Goal: Transaction & Acquisition: Purchase product/service

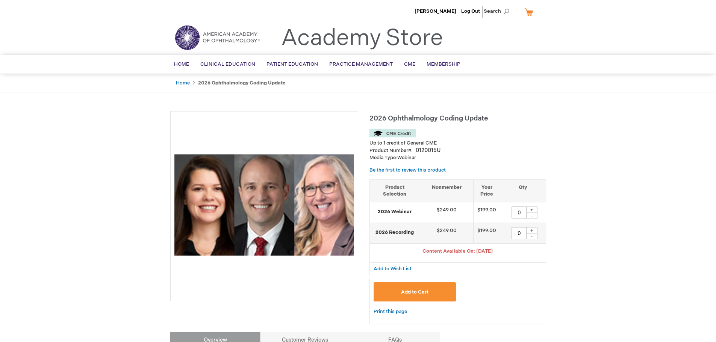
click at [532, 211] on div "+" at bounding box center [531, 210] width 11 height 6
type input "1"
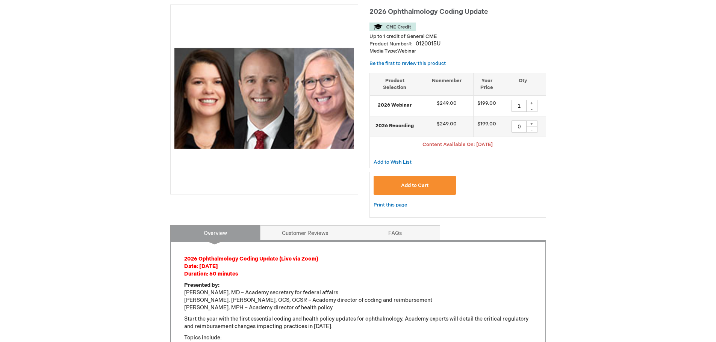
scroll to position [150, 0]
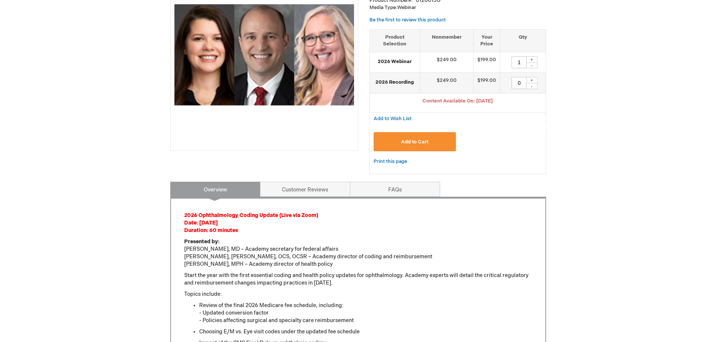
click at [532, 81] on div "+" at bounding box center [531, 80] width 11 height 6
type input "1"
click at [529, 66] on div "-" at bounding box center [531, 65] width 11 height 6
type input "0"
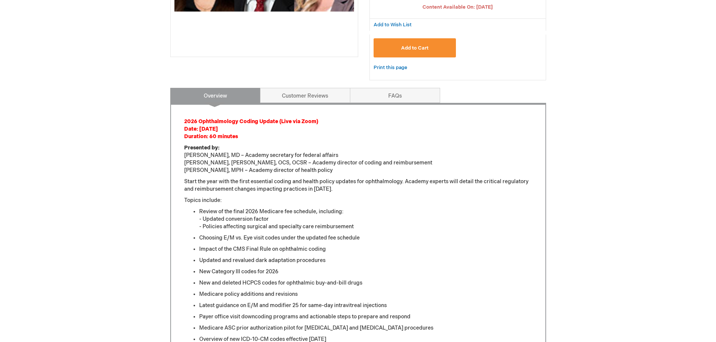
scroll to position [188, 0]
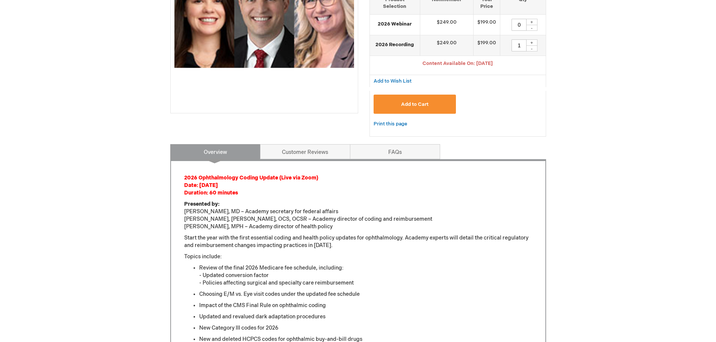
click at [433, 107] on button "Add to Cart" at bounding box center [415, 104] width 83 height 19
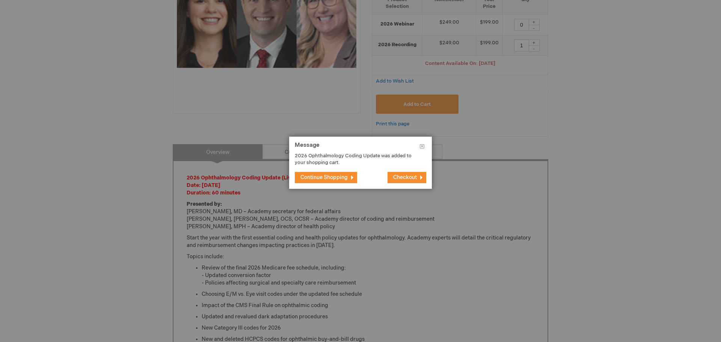
click at [342, 175] on span "Continue Shopping" at bounding box center [324, 177] width 47 height 6
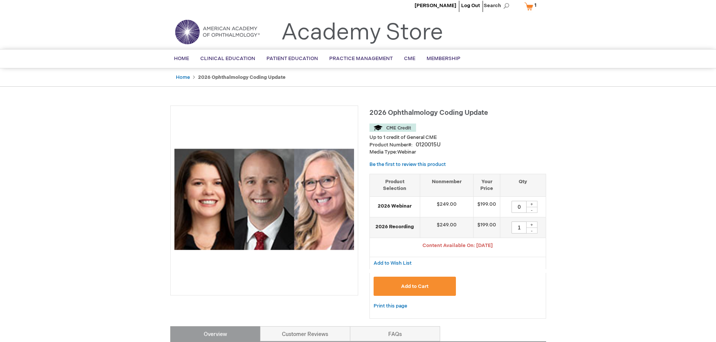
scroll to position [0, 0]
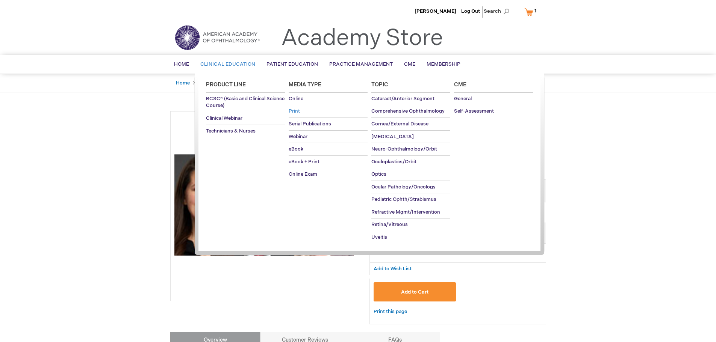
click at [295, 112] on span "Print" at bounding box center [294, 111] width 11 height 6
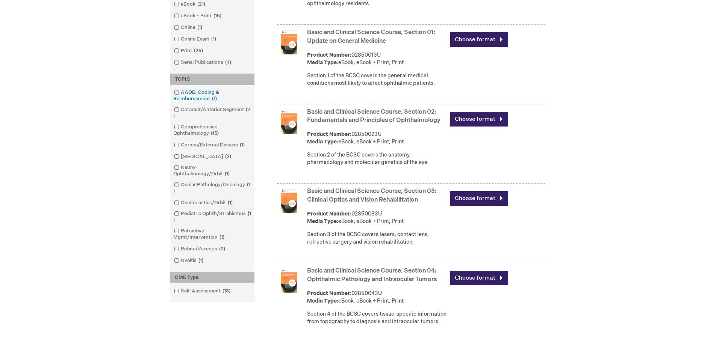
scroll to position [301, 0]
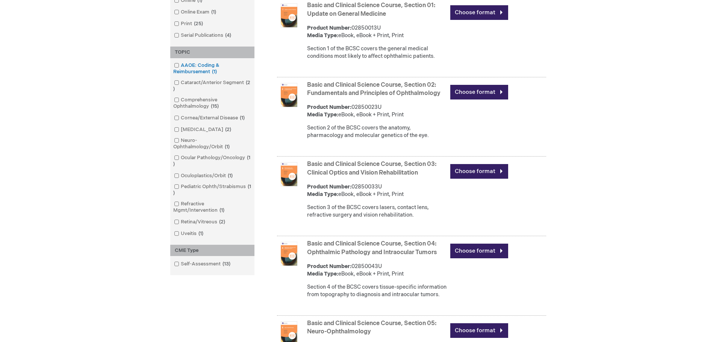
click at [178, 68] on link "AAOE: Coding & Reimbursement 1 item" at bounding box center [212, 69] width 80 height 14
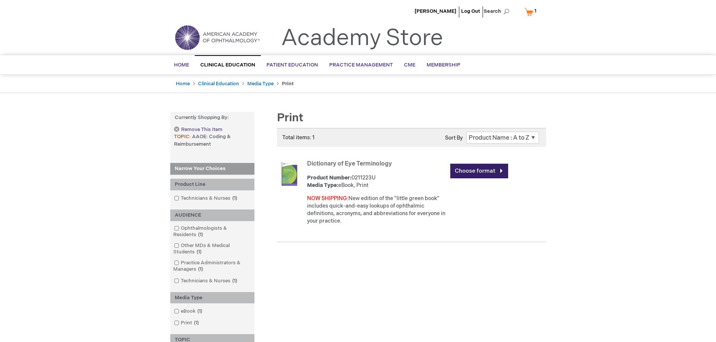
click at [177, 127] on link "Remove This Item" at bounding box center [198, 130] width 48 height 6
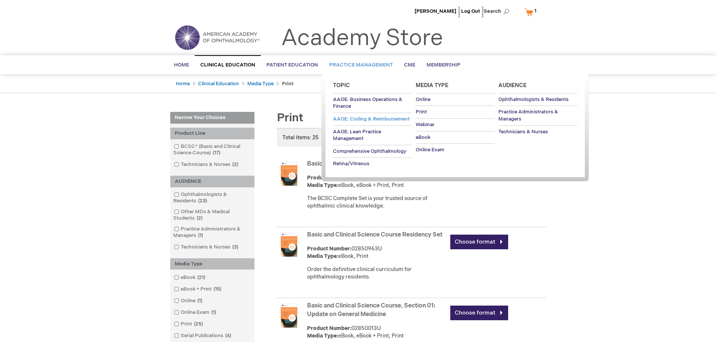
click at [390, 116] on span "AAOE: Coding & Reimbursement" at bounding box center [371, 119] width 77 height 6
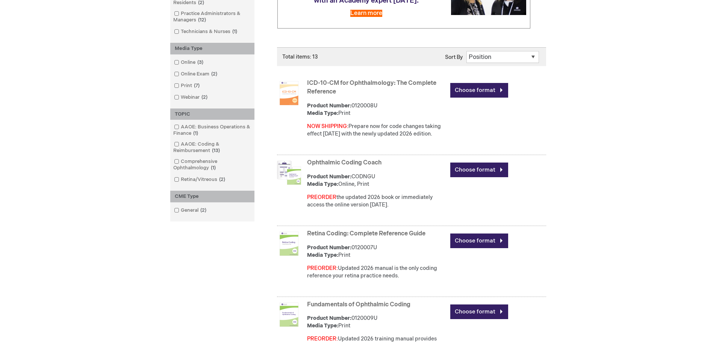
scroll to position [150, 0]
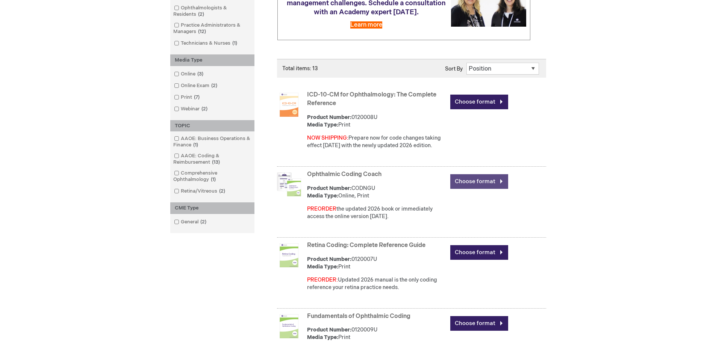
click at [477, 183] on link "Choose format" at bounding box center [479, 181] width 58 height 15
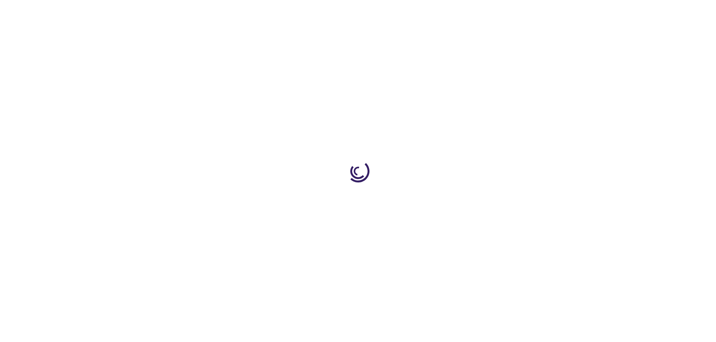
type input "0"
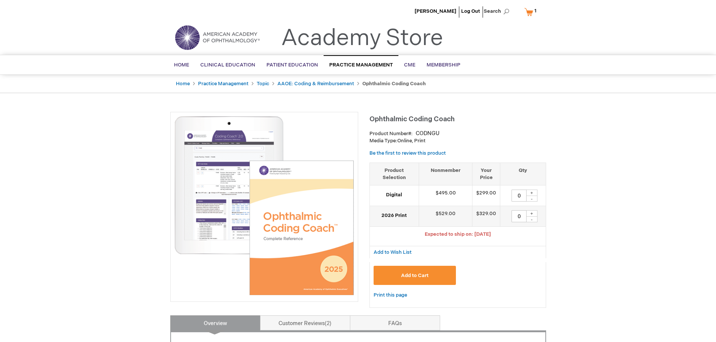
click at [533, 214] on div "+" at bounding box center [531, 213] width 11 height 6
type input "1"
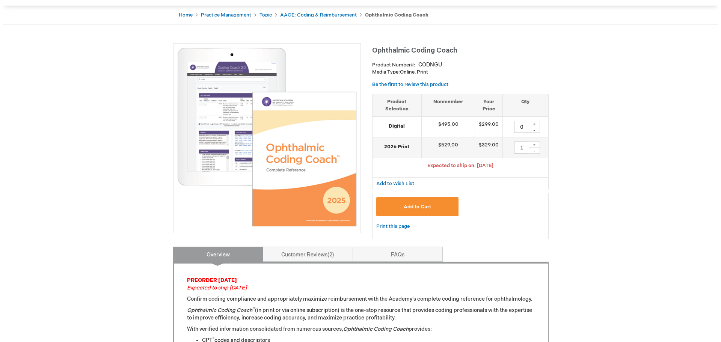
scroll to position [75, 0]
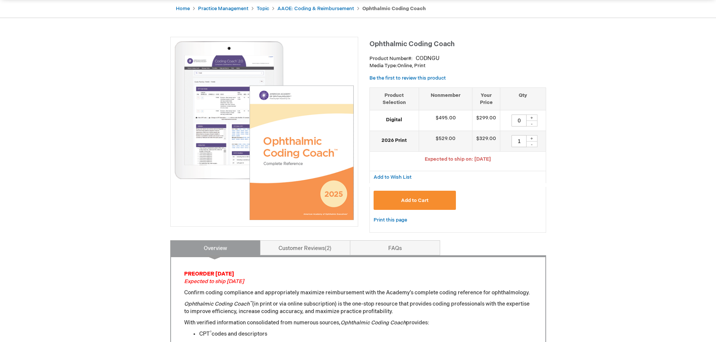
click at [409, 197] on button "Add to Cart" at bounding box center [415, 200] width 83 height 19
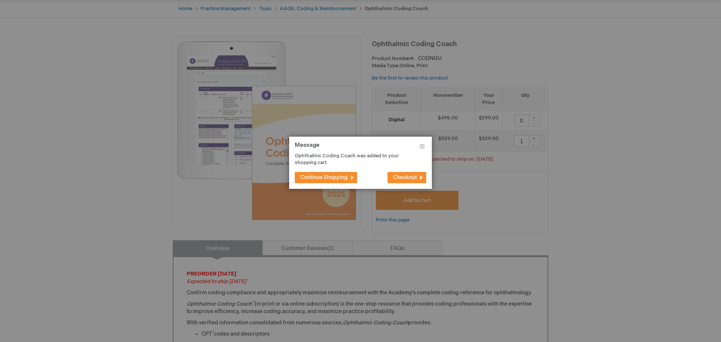
click at [393, 174] on button "Checkout" at bounding box center [407, 177] width 39 height 11
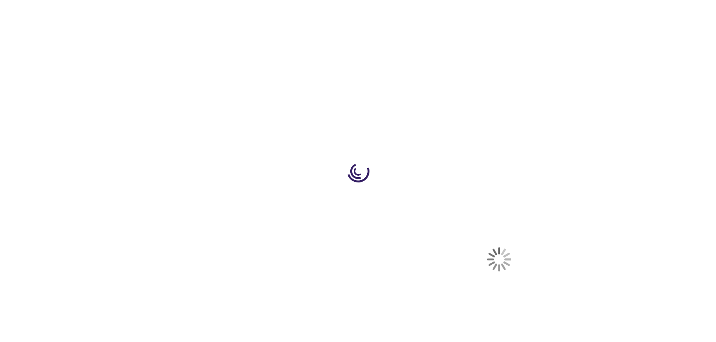
select select "US"
select select "33"
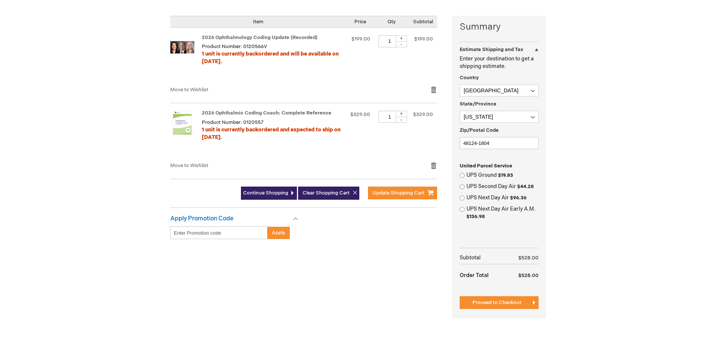
scroll to position [188, 0]
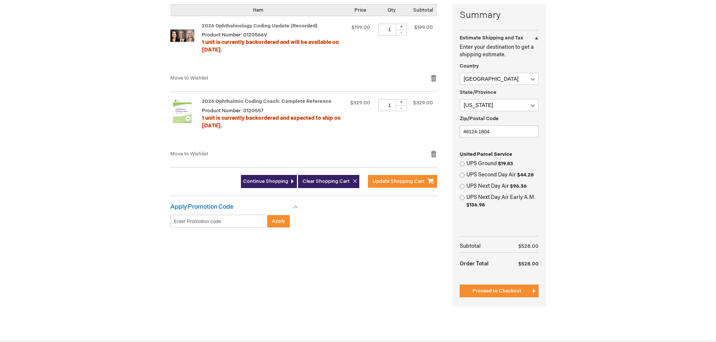
click at [475, 162] on label "UPS Ground $19.83" at bounding box center [502, 164] width 72 height 8
click at [464, 162] on input "UPS Ground $19.83" at bounding box center [462, 164] width 5 height 5
radio input "true"
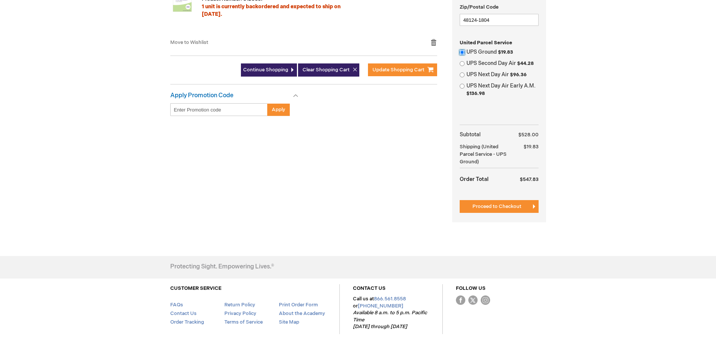
scroll to position [301, 0]
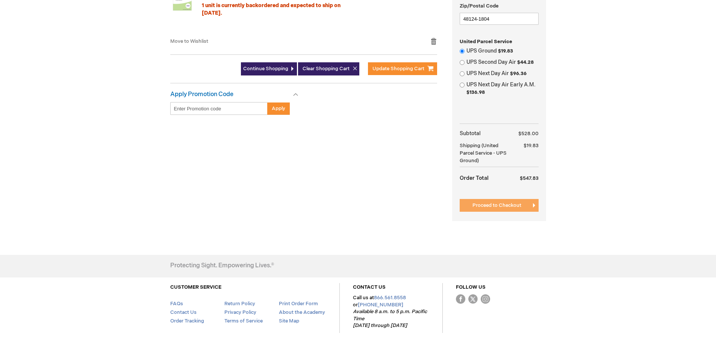
click at [494, 207] on span "Proceed to Checkout" at bounding box center [496, 206] width 49 height 6
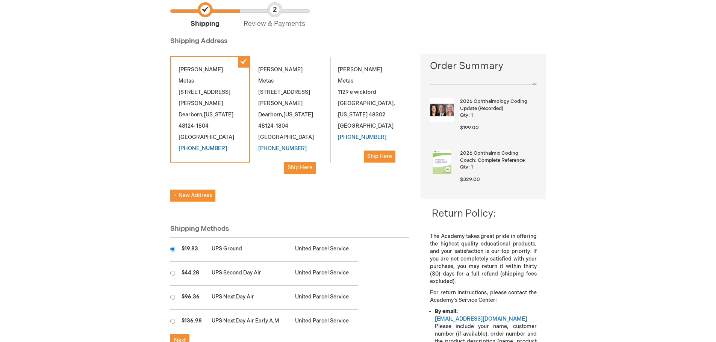
scroll to position [150, 0]
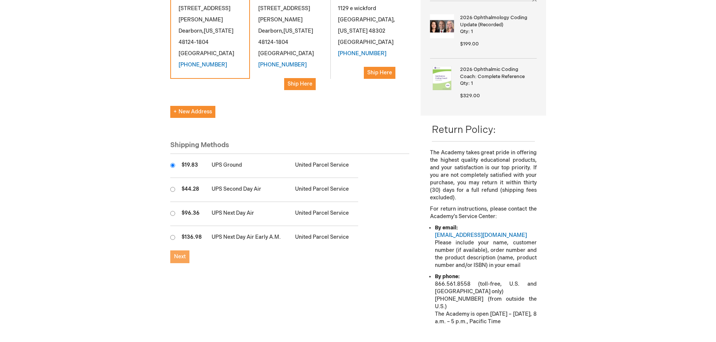
click at [178, 251] on button "Next" at bounding box center [179, 257] width 19 height 13
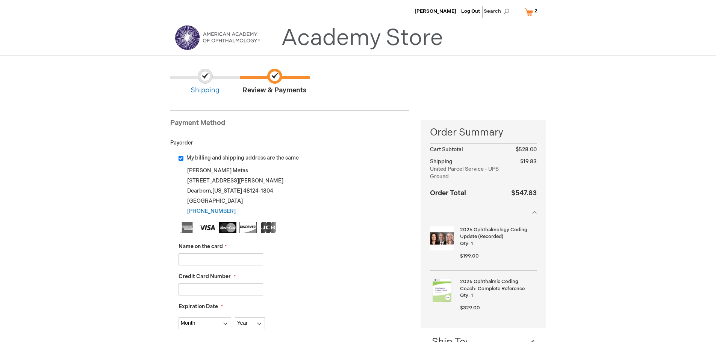
click at [187, 260] on input "Name on the card" at bounding box center [220, 260] width 85 height 12
type input "[PERSON_NAME]"
type input "4761538706228152"
click at [201, 327] on select "Month 01 - January 02 - February 03 - March 04 - April 05 - May 06 - June 07 - …" at bounding box center [204, 324] width 53 height 12
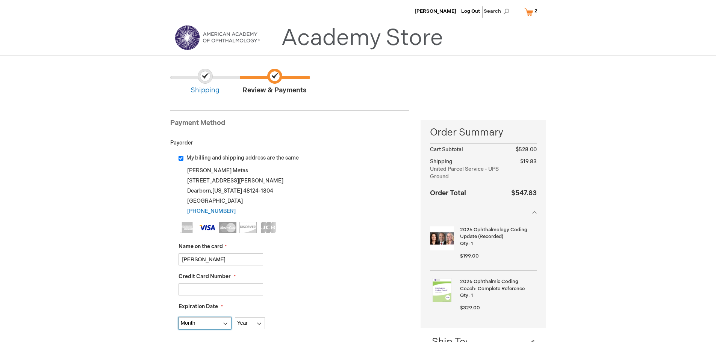
click at [209, 322] on select "Month 01 - January 02 - February 03 - March 04 - April 05 - May 06 - June 07 - …" at bounding box center [204, 324] width 53 height 12
select select "11"
click at [178, 318] on select "Month 01 - January 02 - February 03 - March 04 - April 05 - May 06 - June 07 - …" at bounding box center [204, 324] width 53 height 12
click at [253, 324] on select "Year 2025 2026 2027 2028 2029 2030 2031 2032 2033 2034 2035" at bounding box center [250, 324] width 30 height 12
select select "2028"
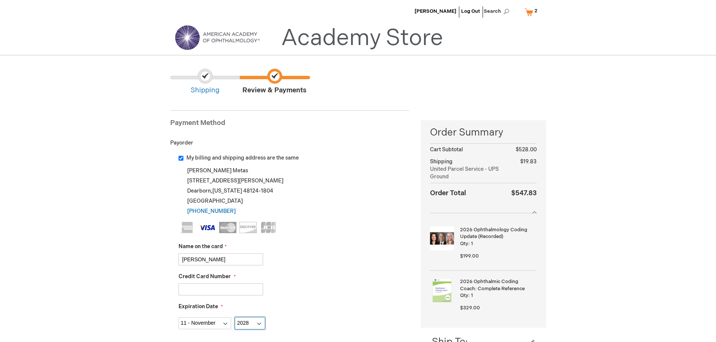
click at [235, 318] on select "Year 2025 2026 2027 2028 2029 2030 2031 2032 2033 2034 2035" at bounding box center [250, 324] width 30 height 12
click at [331, 291] on div "4761538706228152" at bounding box center [293, 290] width 231 height 12
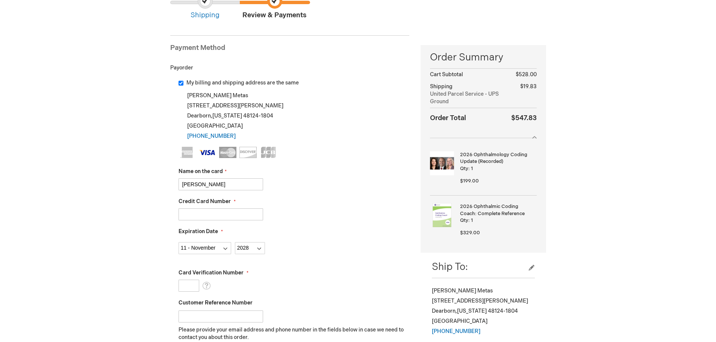
click at [195, 287] on input "Card Verification Number" at bounding box center [188, 286] width 21 height 12
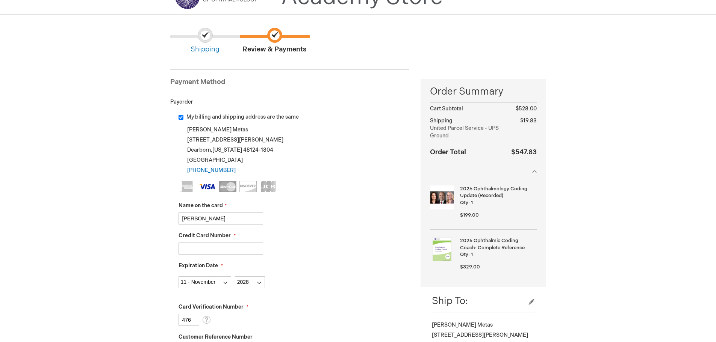
scroll to position [0, 0]
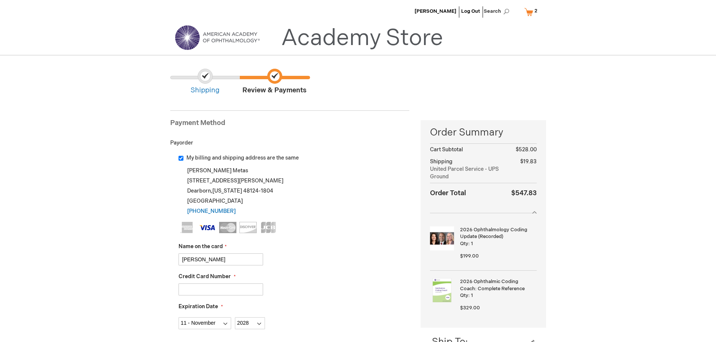
type input "476"
click at [180, 158] on input "My billing and shipping address are the same" at bounding box center [180, 158] width 5 height 5
checkbox input "false"
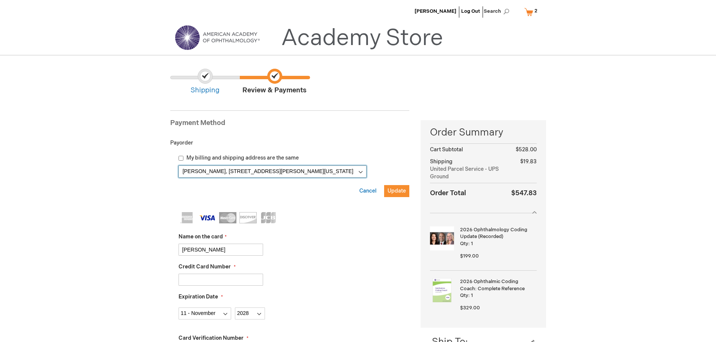
click at [267, 169] on select "Jennifer Metas, 23874 Kean St Ste 130 , Dearborn, Michigan 48124-1804, United S…" at bounding box center [272, 172] width 188 height 12
click at [178, 166] on select "Jennifer Metas, 23874 Kean St Ste 130 , Dearborn, Michigan 48124-1804, United S…" at bounding box center [272, 172] width 188 height 12
click at [265, 173] on select "Jennifer Metas, 23874 Kean St Ste 130 , Dearborn, Michigan 48124-1804, United S…" at bounding box center [272, 172] width 188 height 12
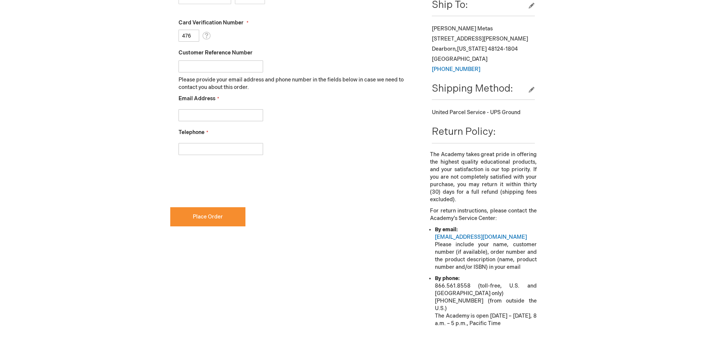
scroll to position [338, 0]
click at [186, 115] on input "Email Address" at bounding box center [220, 115] width 85 height 12
type input "JennieO15@yahoo.com"
type input "3135802027"
checkbox input "true"
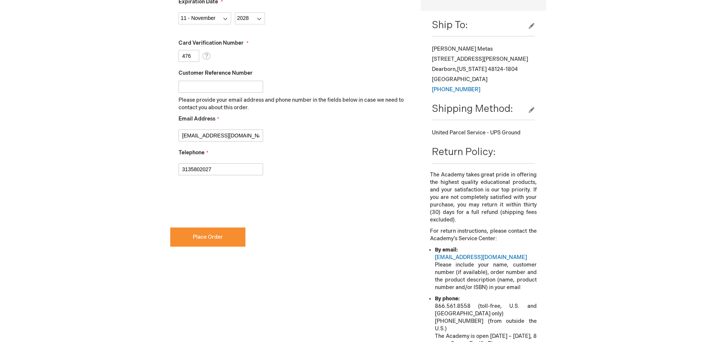
scroll to position [301, 0]
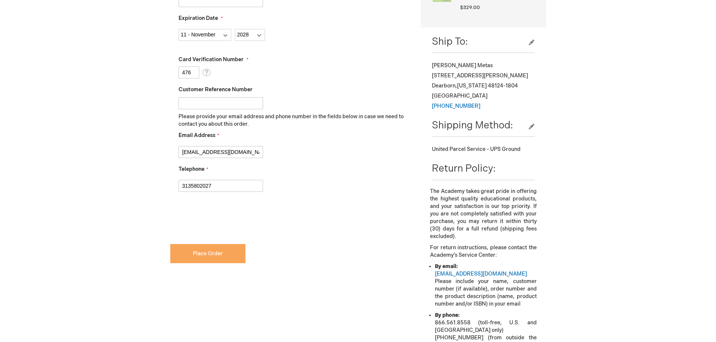
click at [223, 254] on button "Place Order" at bounding box center [207, 253] width 75 height 19
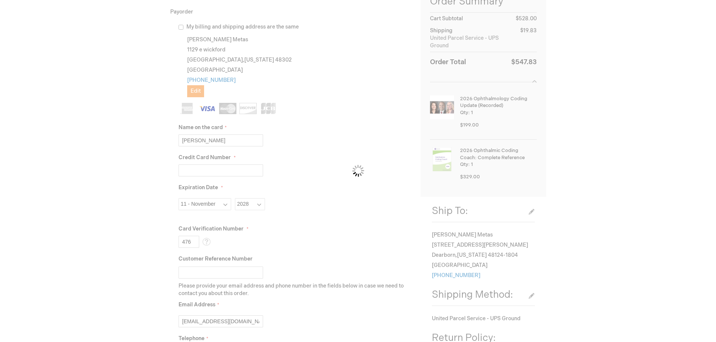
scroll to position [113, 0]
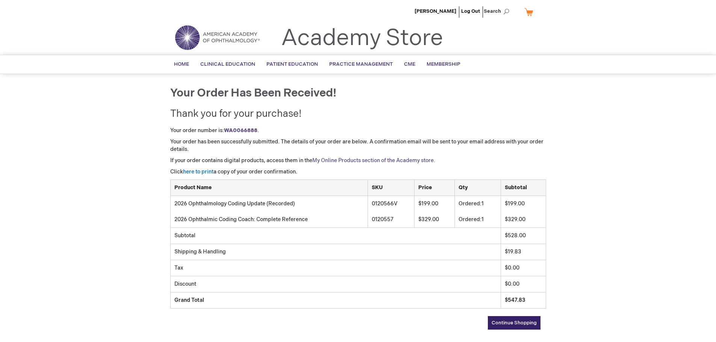
click at [331, 160] on link "My Online Products section of the Academy store." at bounding box center [373, 160] width 123 height 6
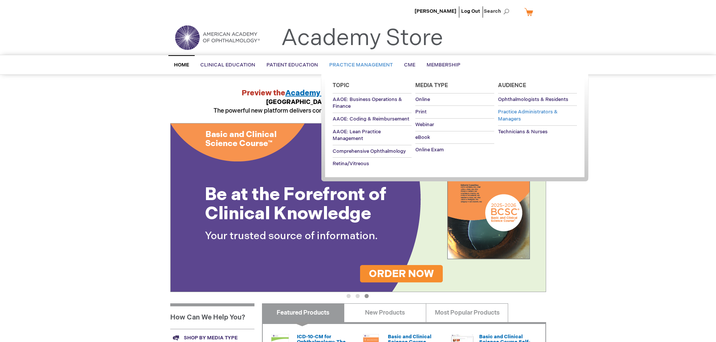
click at [519, 112] on span "Practice Administrators & Managers" at bounding box center [528, 115] width 60 height 13
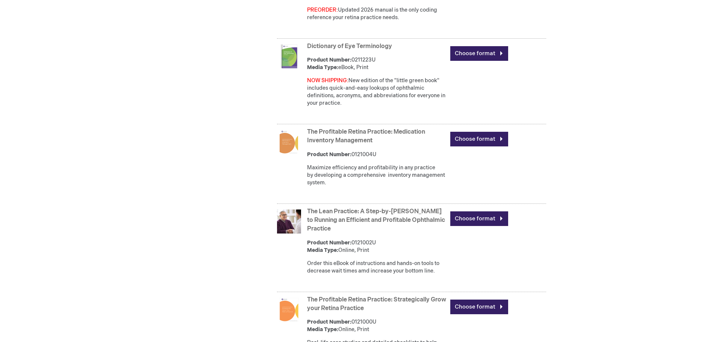
scroll to position [827, 0]
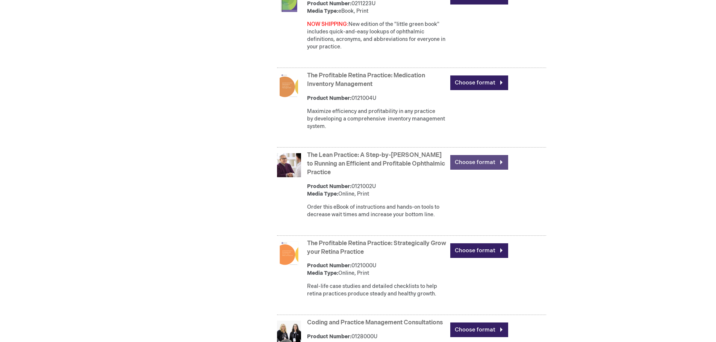
click at [492, 170] on link "Choose format" at bounding box center [479, 162] width 58 height 15
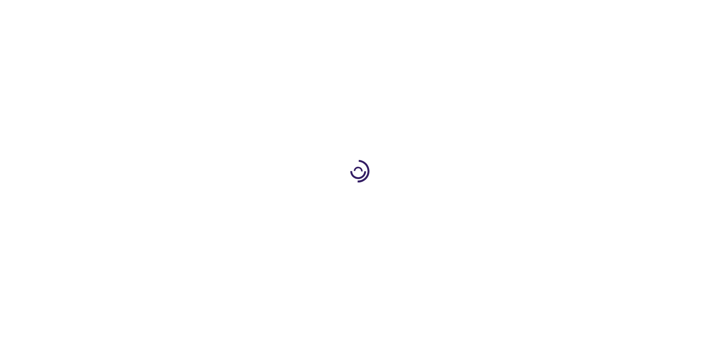
type input "0"
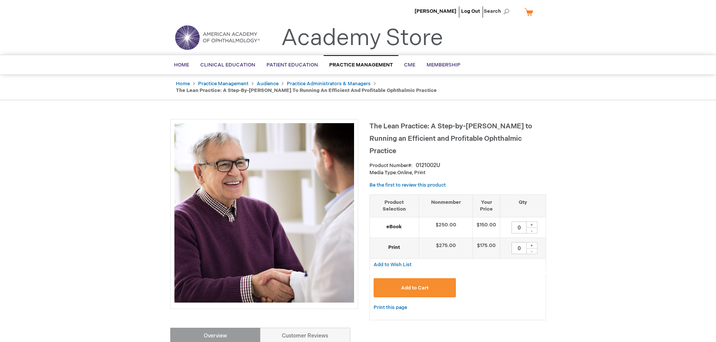
click at [190, 40] on img at bounding box center [217, 37] width 90 height 27
click at [183, 64] on span "Home" at bounding box center [181, 65] width 15 height 6
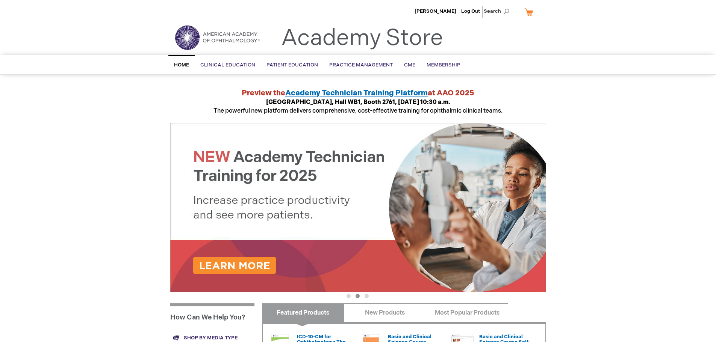
click at [360, 92] on span "Academy Technician Training Platform" at bounding box center [356, 93] width 142 height 9
